Goal: Transaction & Acquisition: Purchase product/service

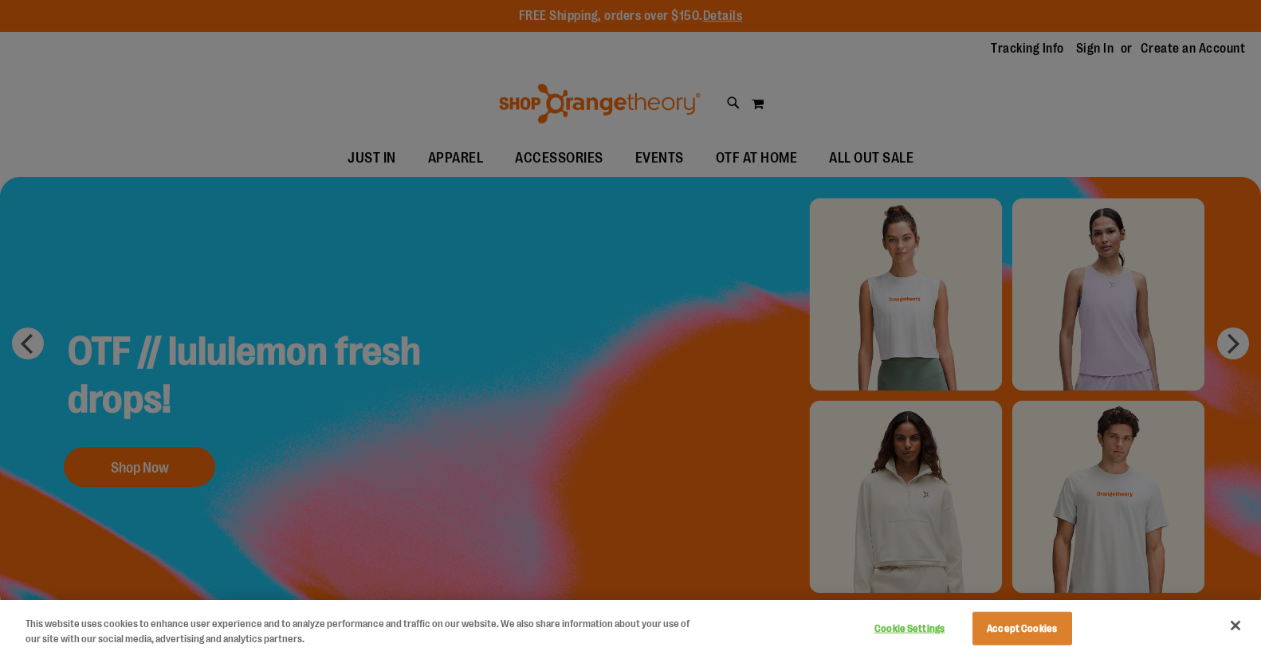
click at [1092, 50] on div at bounding box center [630, 327] width 1261 height 655
click at [1045, 624] on button "Accept Cookies" at bounding box center [1022, 628] width 100 height 33
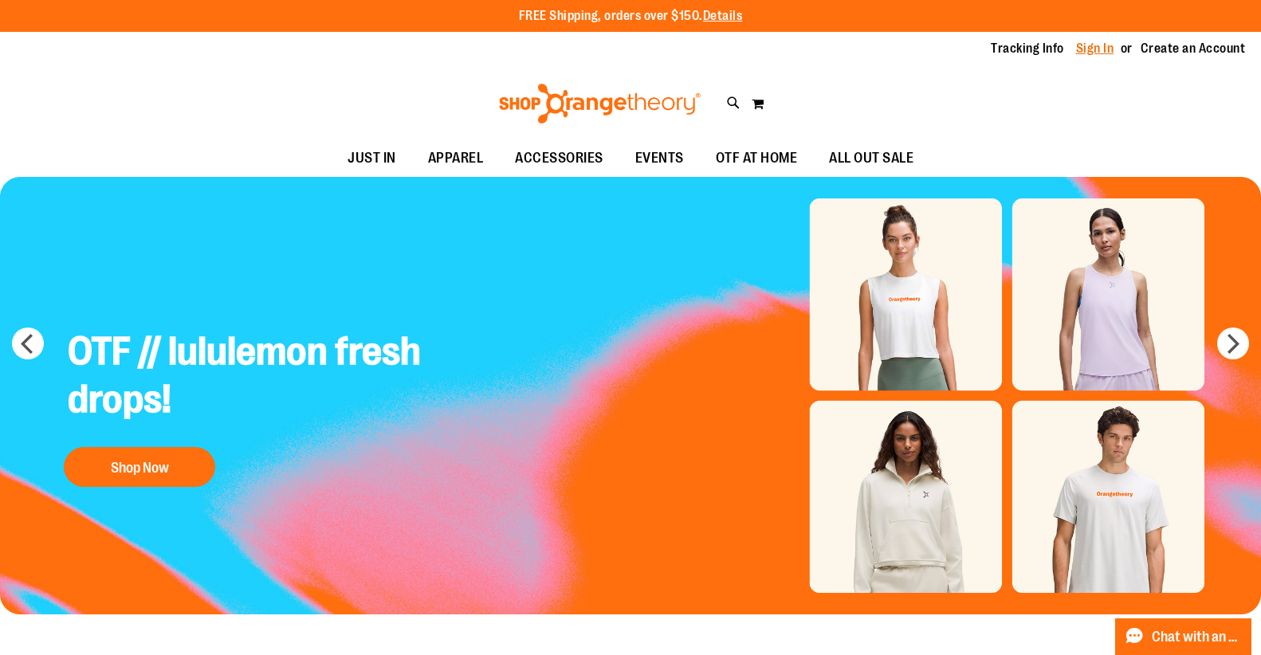
click at [1080, 53] on link "Sign In" at bounding box center [1095, 49] width 38 height 18
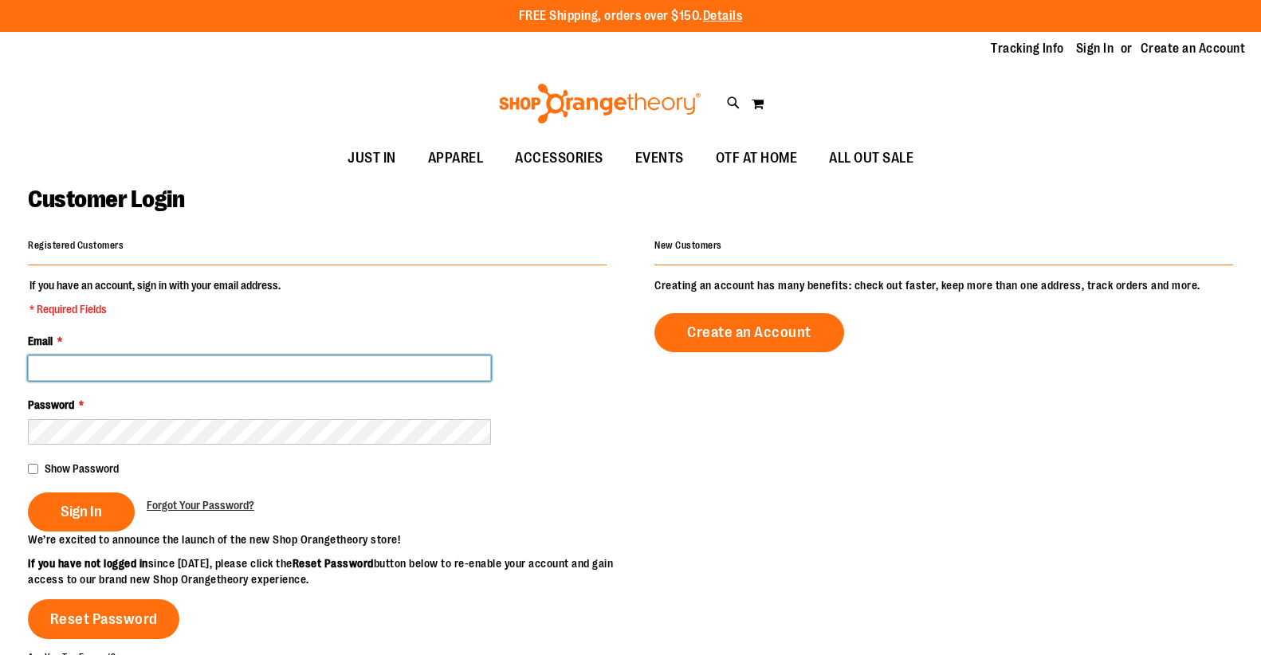
click at [292, 364] on input "Email *" at bounding box center [259, 367] width 463 height 25
type input "**********"
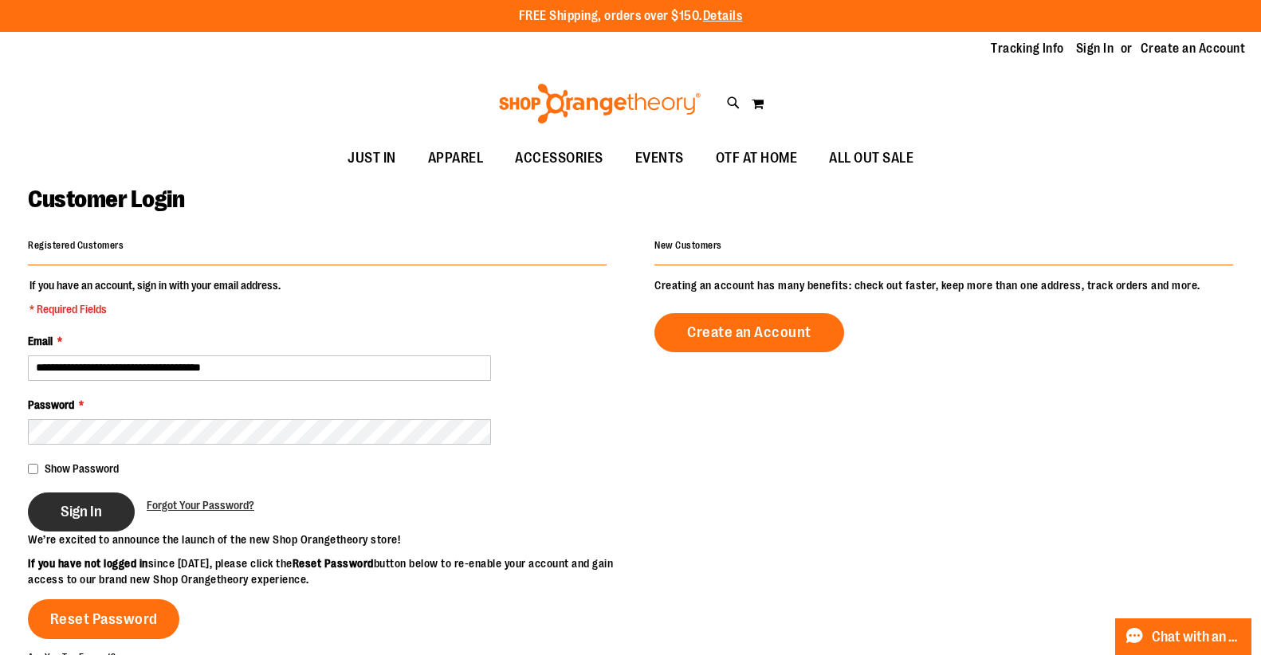
click at [107, 515] on button "Sign In" at bounding box center [81, 511] width 107 height 39
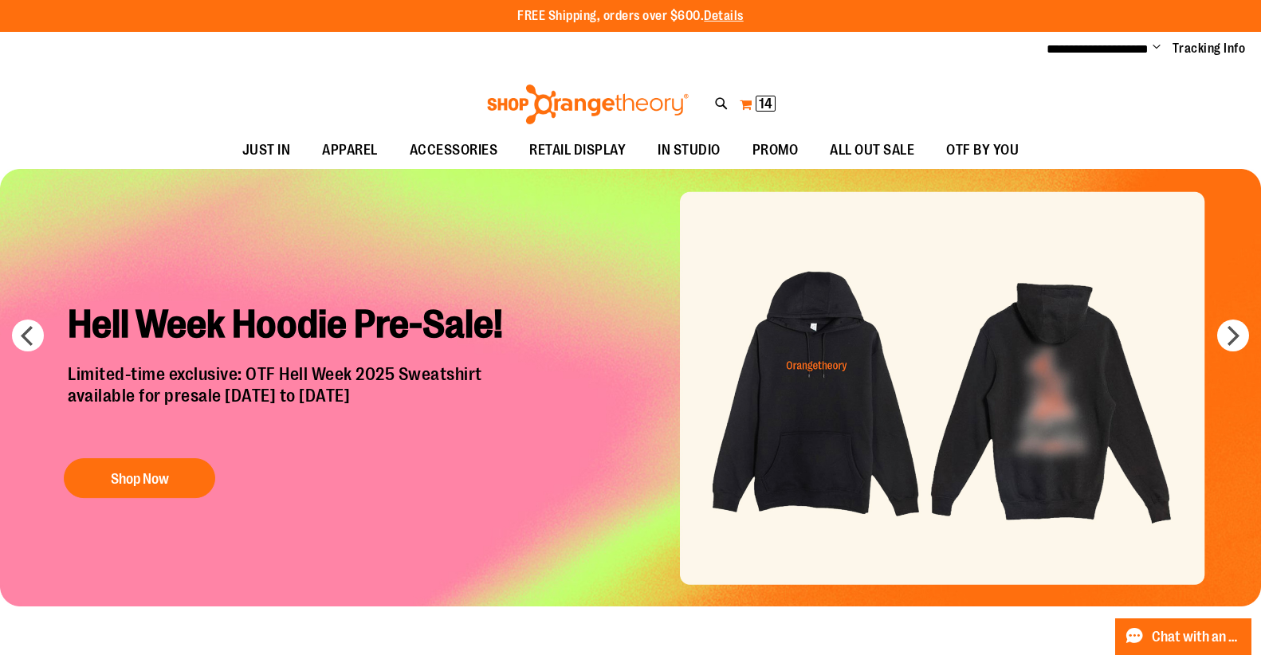
click at [761, 108] on span "14" at bounding box center [766, 104] width 14 height 16
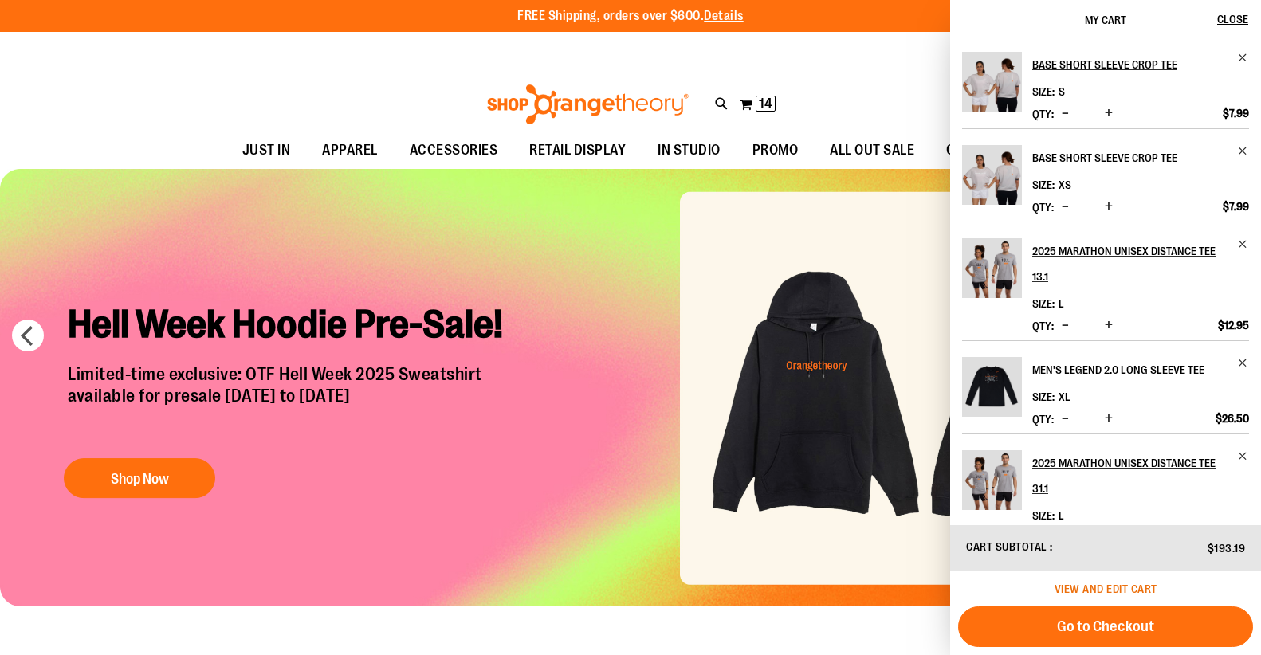
click at [1100, 586] on span "View and edit cart" at bounding box center [1105, 588] width 103 height 13
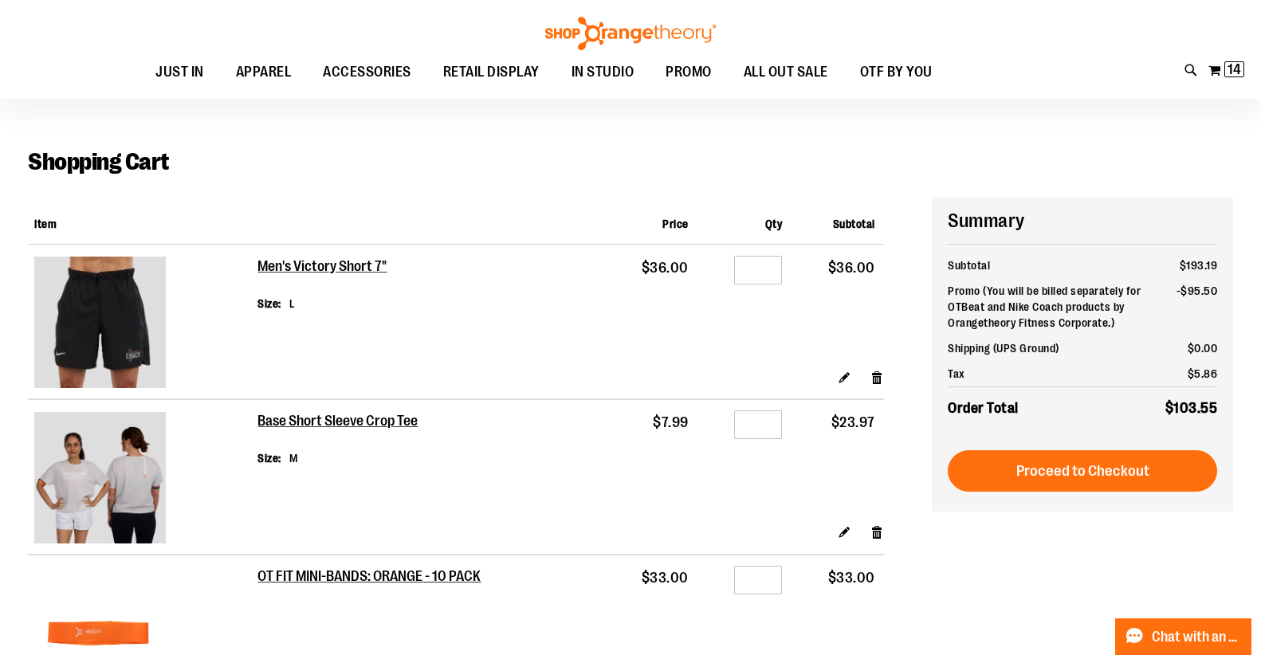
scroll to position [79, 0]
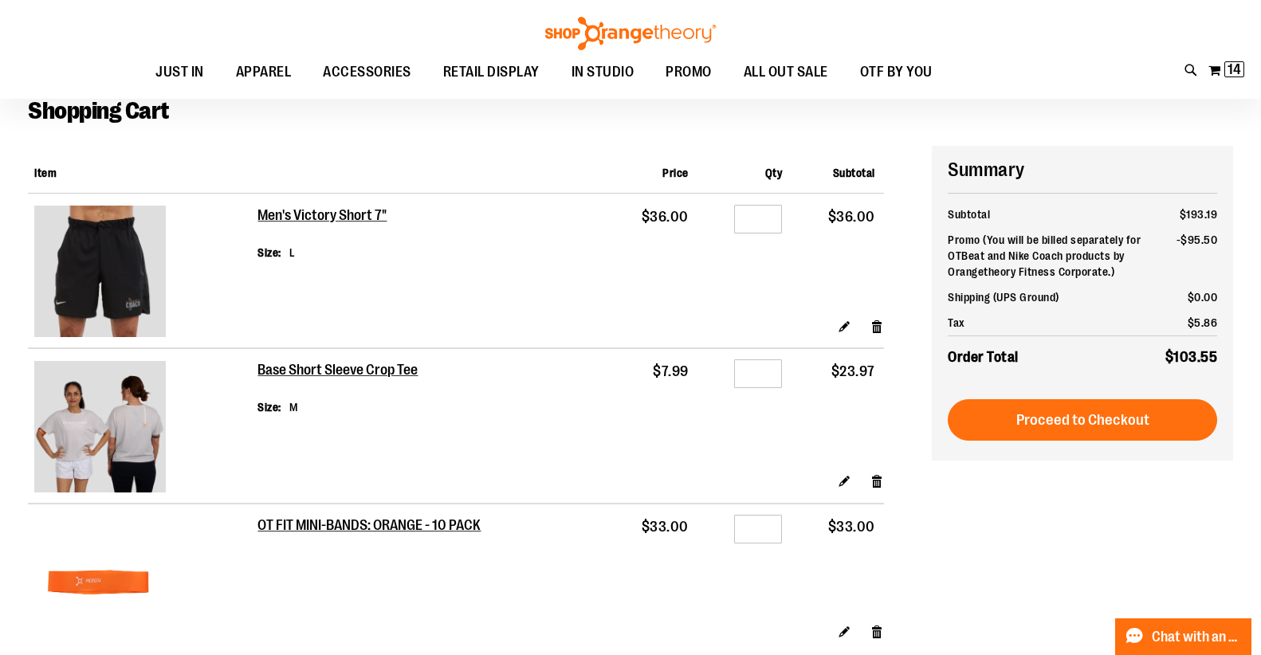
click at [85, 299] on img at bounding box center [99, 271] width 131 height 131
click at [276, 216] on h2 "Men's Victory Short 7"" at bounding box center [322, 216] width 131 height 18
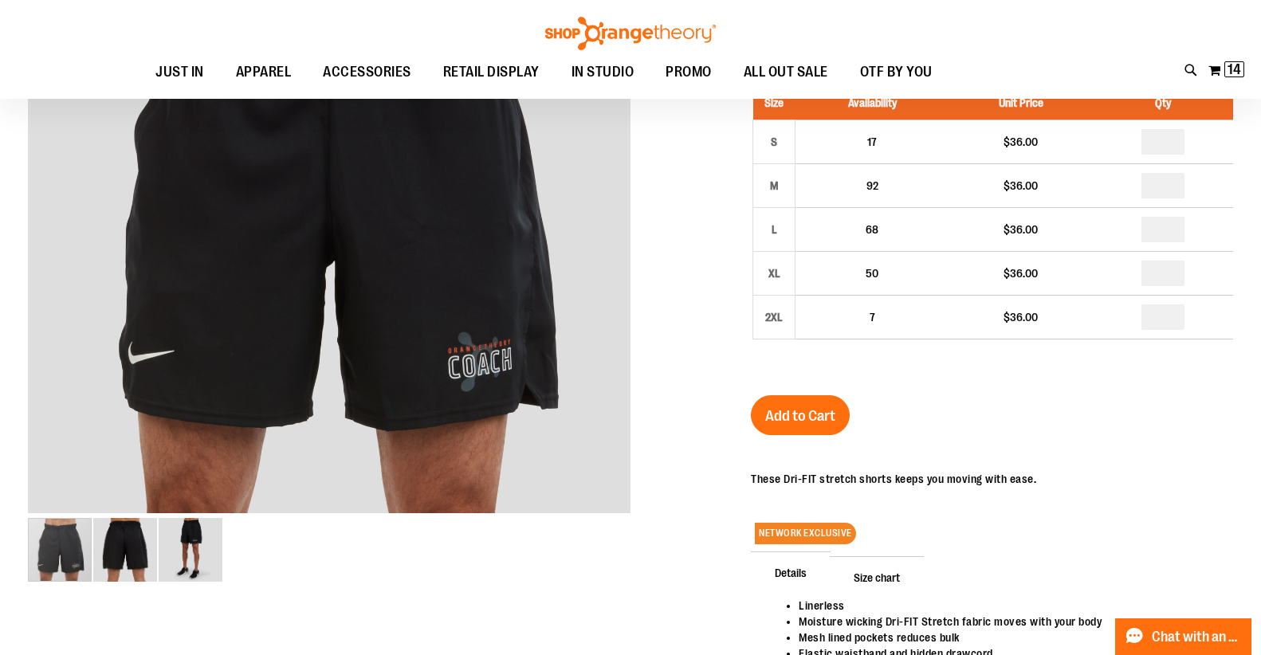
scroll to position [318, 0]
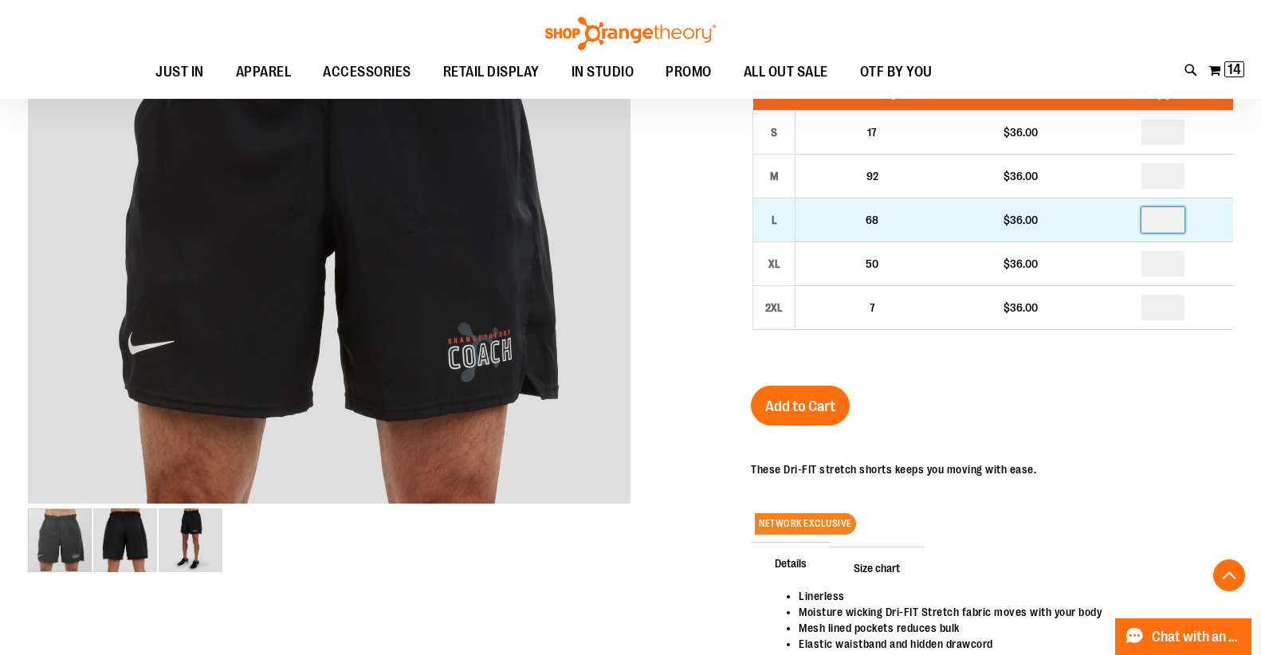
drag, startPoint x: 1178, startPoint y: 220, endPoint x: 1153, endPoint y: 221, distance: 24.7
click at [1153, 221] on input "number" at bounding box center [1162, 219] width 43 height 25
type input "*"
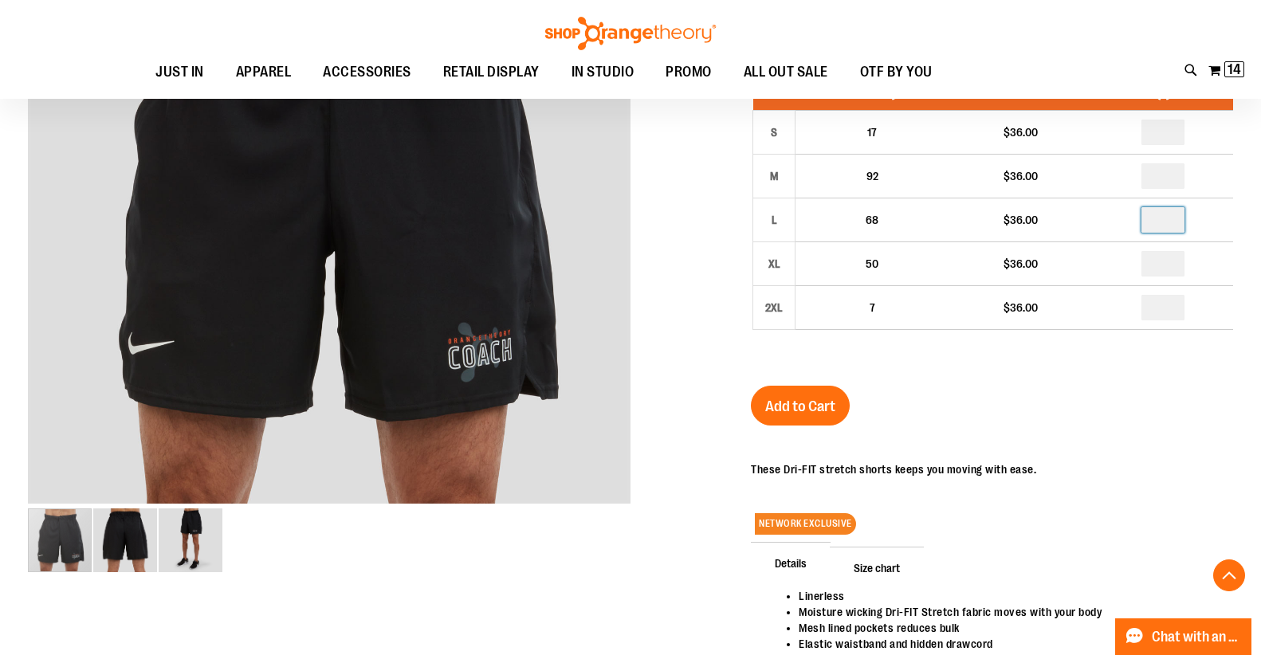
click at [1077, 370] on div "Men's Victory Short 7" $36.00 In stock Only %1 left SKU RT-231122100 Size Avail…" at bounding box center [992, 388] width 482 height 847
click at [802, 402] on span "Add to Cart" at bounding box center [800, 407] width 70 height 18
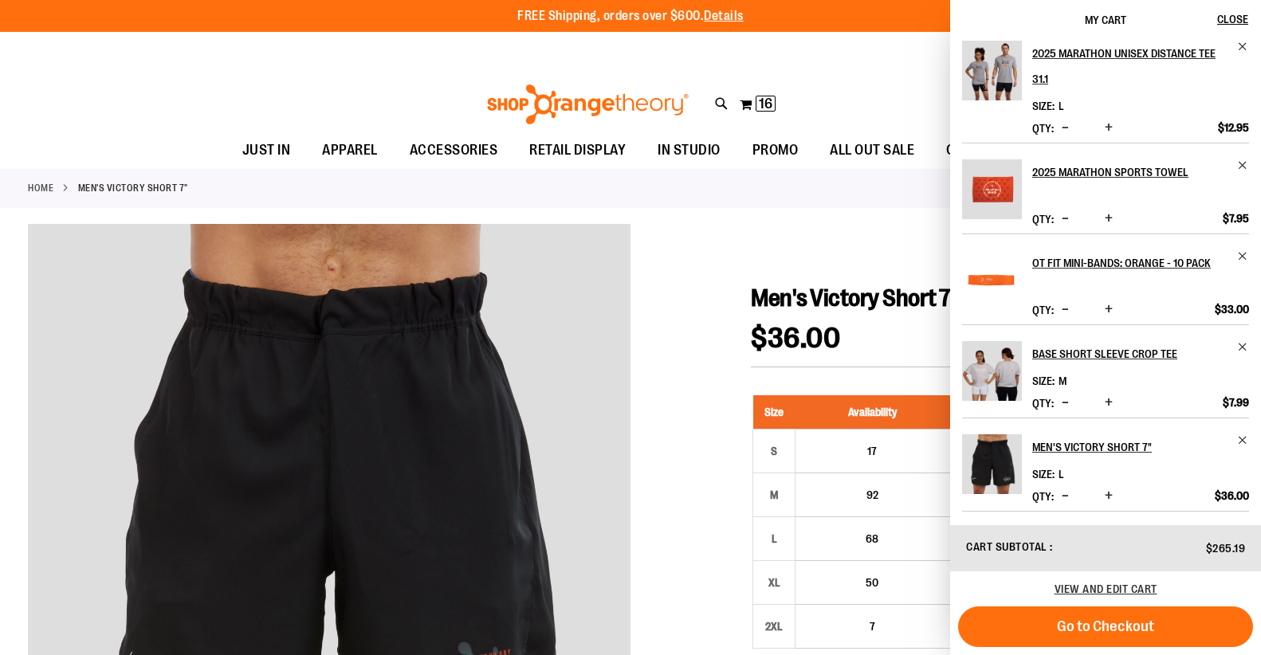
scroll to position [461, 0]
click at [1069, 496] on span "Decrease product quantity" at bounding box center [1064, 496] width 7 height 16
